Goal: Task Accomplishment & Management: Use online tool/utility

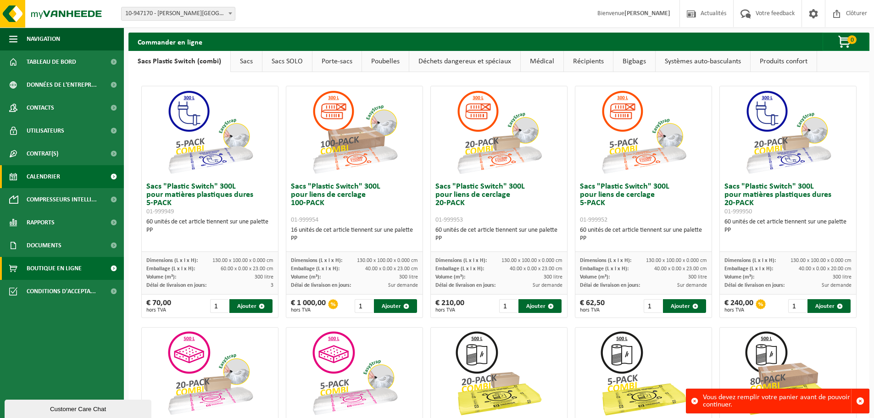
click at [43, 180] on span "Calendrier" at bounding box center [44, 176] width 34 height 23
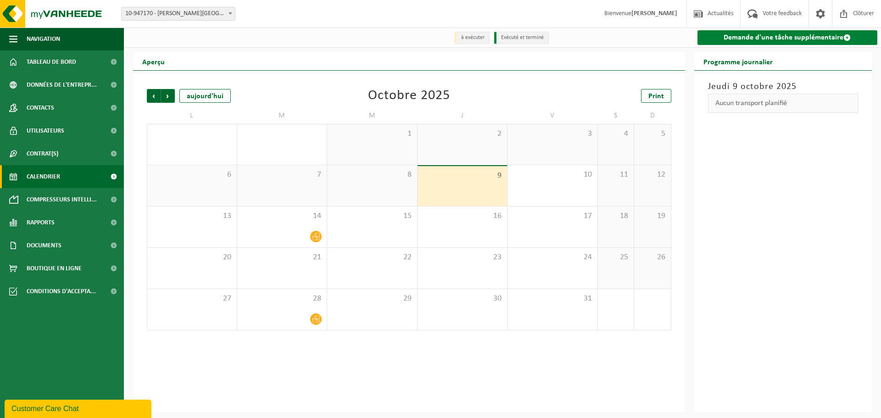
click at [724, 33] on link "Demande d'une tâche supplémentaire" at bounding box center [788, 37] width 180 height 15
